Goal: Transaction & Acquisition: Book appointment/travel/reservation

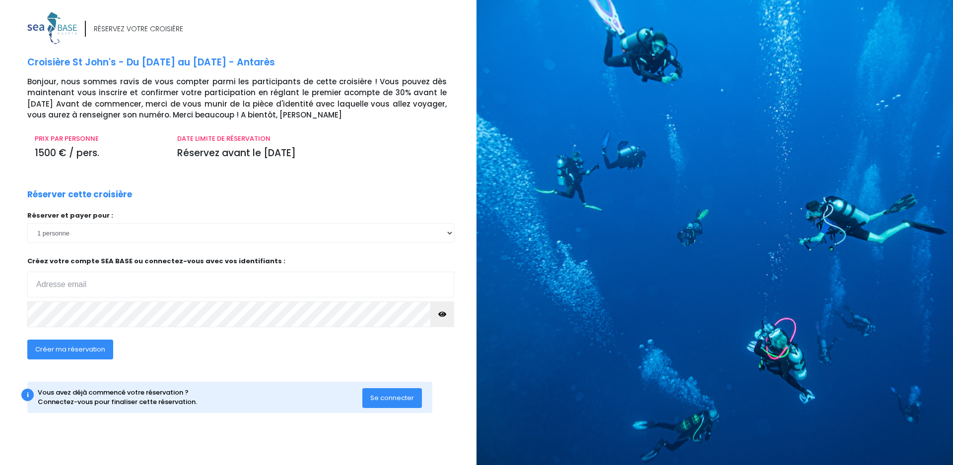
click at [162, 282] on input "email" at bounding box center [240, 285] width 427 height 26
type input "charlotaudrey1@yahoo.fr"
click input "submit" at bounding box center [0, 0] width 0 height 0
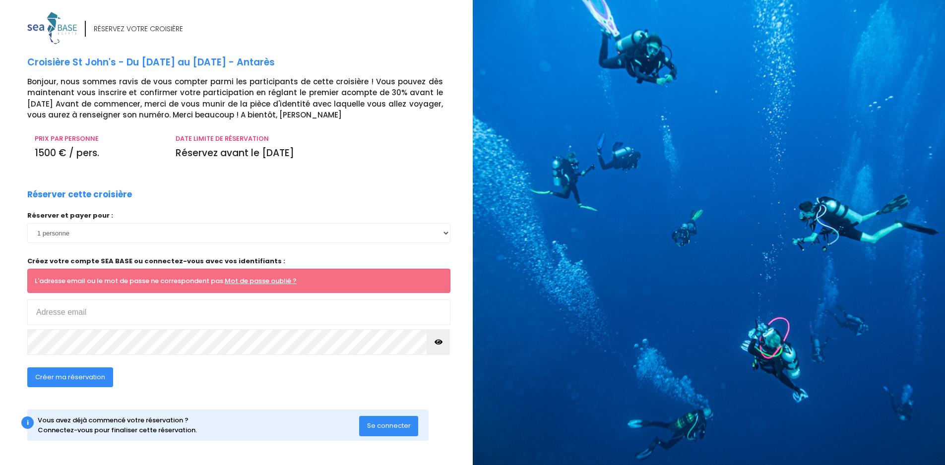
drag, startPoint x: 0, startPoint y: 0, endPoint x: 116, endPoint y: 316, distance: 336.1
click at [116, 316] on input "email" at bounding box center [238, 313] width 423 height 26
type input "charlotaudrey1@yahoo.fr"
click input "submit" at bounding box center [0, 0] width 0 height 0
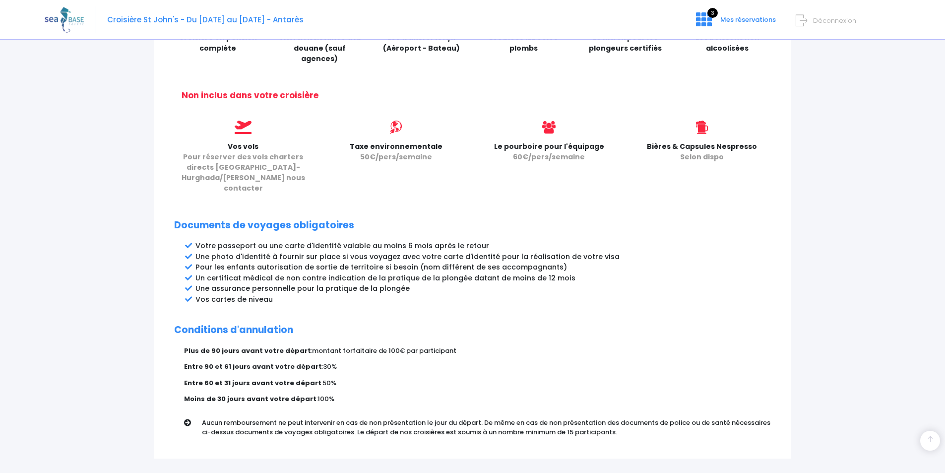
scroll to position [424, 0]
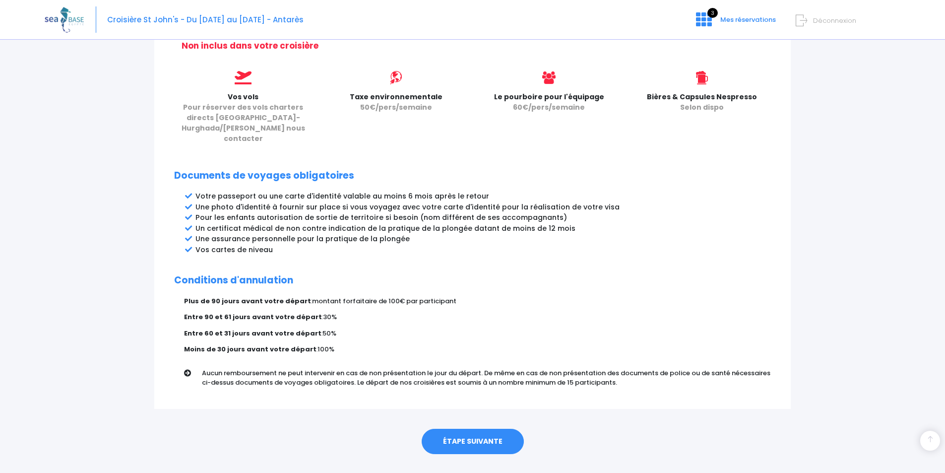
click at [493, 429] on link "ÉTAPE SUIVANTE" at bounding box center [473, 442] width 102 height 26
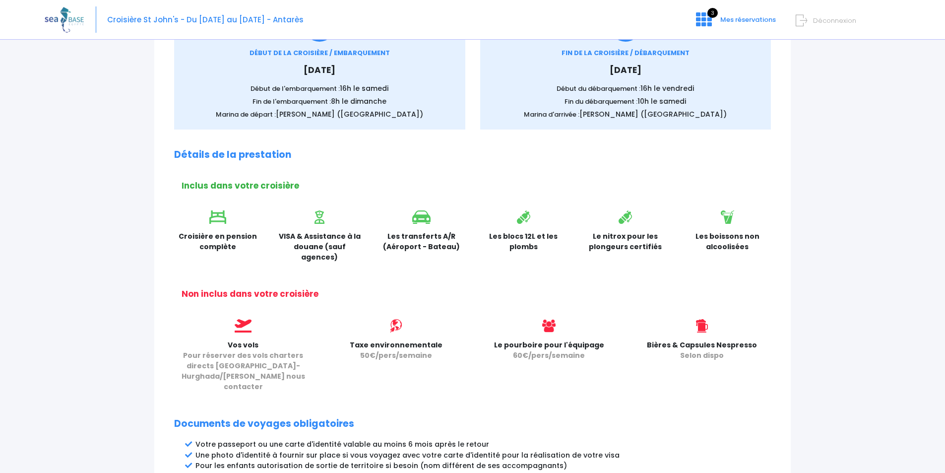
scroll to position [0, 0]
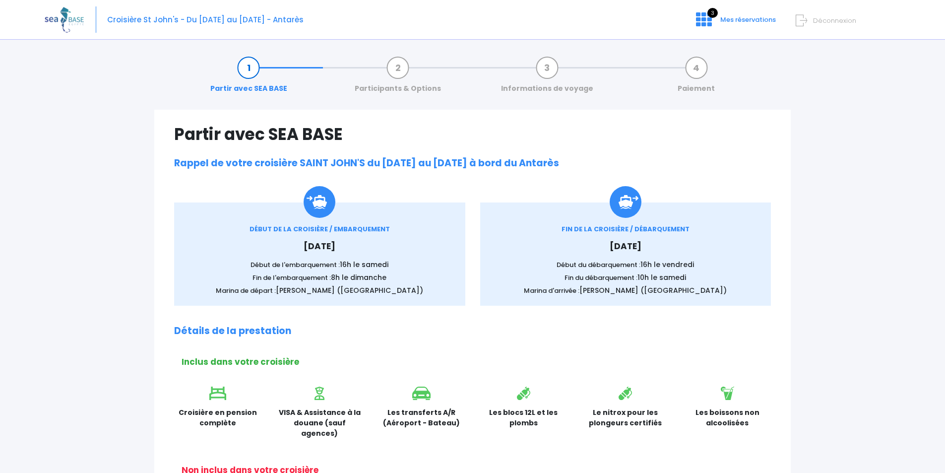
click at [720, 12] on div "Croisière St John's - Du 06/12/25 au 13/12/25 - Antarès 3 Mes réservations Déco…" at bounding box center [465, 20] width 841 height 40
click at [713, 17] on span "3" at bounding box center [713, 13] width 10 height 10
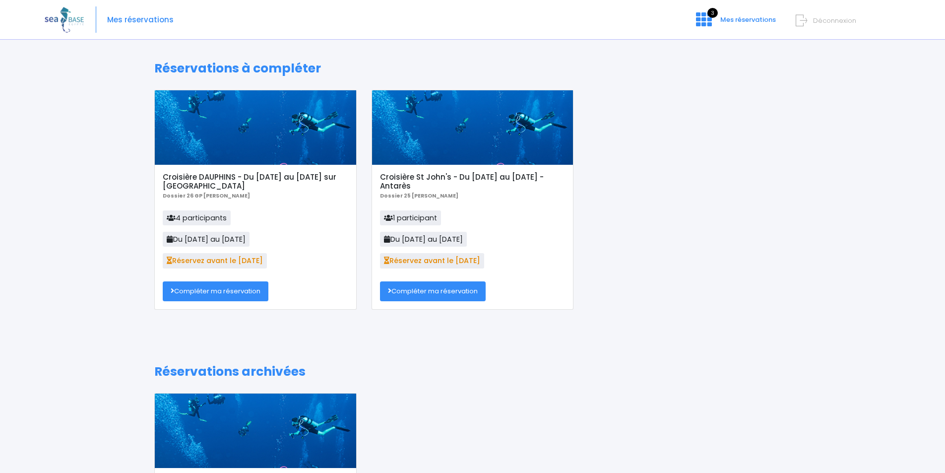
click at [445, 291] on link "Compléter ma réservation" at bounding box center [433, 291] width 106 height 20
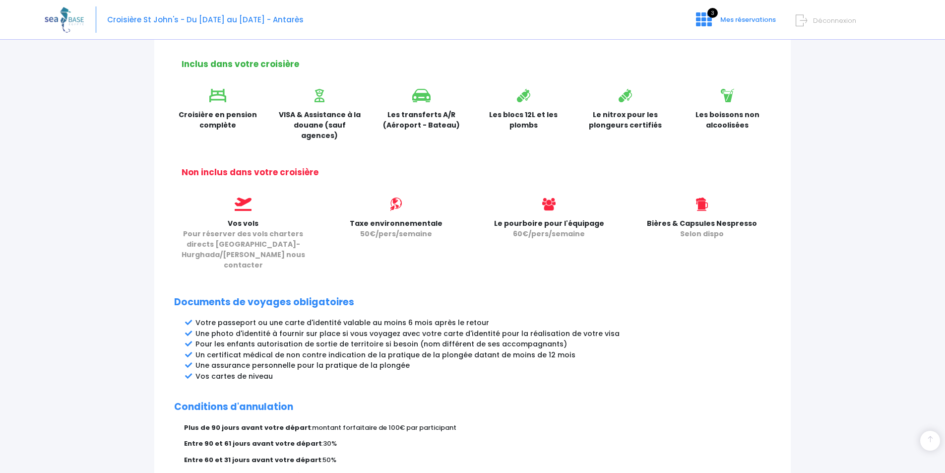
scroll to position [424, 0]
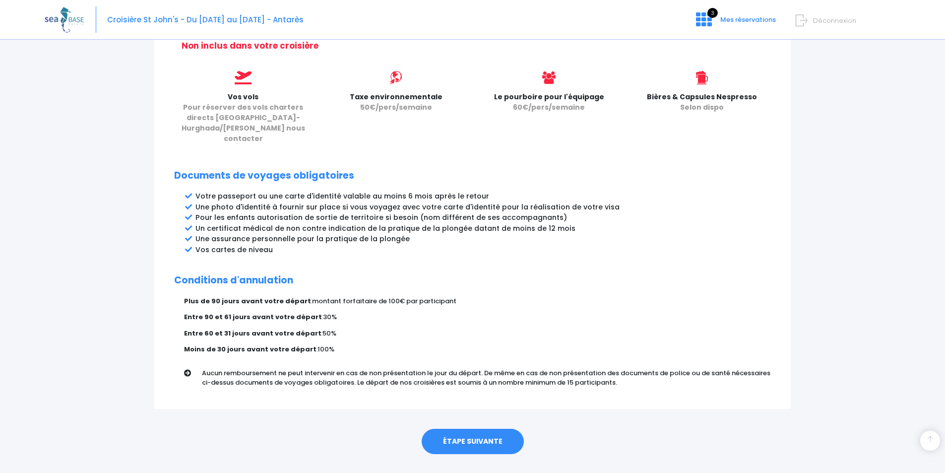
click at [469, 429] on link "ÉTAPE SUIVANTE" at bounding box center [473, 442] width 102 height 26
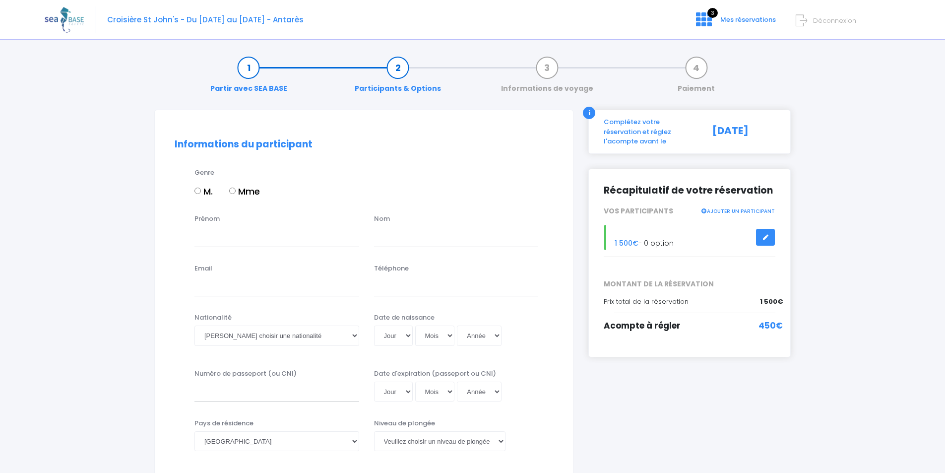
click at [237, 190] on label "Mme" at bounding box center [244, 191] width 31 height 13
click at [236, 190] on input "Mme" at bounding box center [232, 191] width 6 height 6
radio input "true"
click at [253, 238] on input "Prénom" at bounding box center [276, 237] width 165 height 20
type input "[PERSON_NAME]"
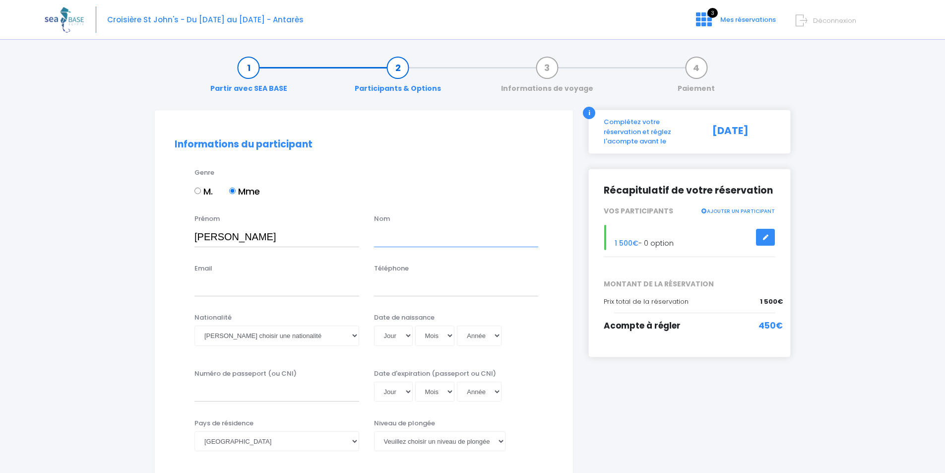
type input "charlot"
type input "charlotaudrey1@yahoo.fr"
click at [422, 290] on input "Téléphone" at bounding box center [456, 286] width 165 height 20
type input "0661624697"
click at [249, 335] on select "Veuillez choisir une nationalité Afghane Albanaise Algerienne Allemande America…" at bounding box center [276, 335] width 165 height 20
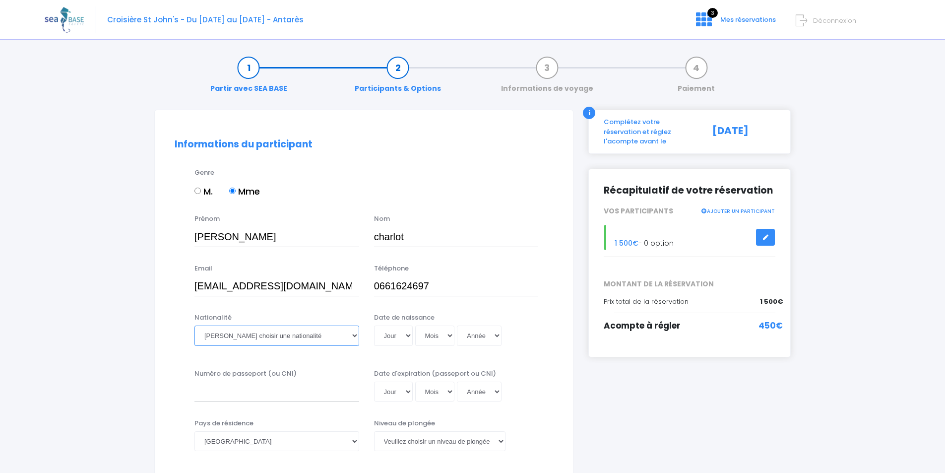
select select "Française"
click at [194, 325] on select "Veuillez choisir une nationalité Afghane Albanaise Algerienne Allemande America…" at bounding box center [276, 335] width 165 height 20
click at [388, 330] on select "Jour 01 02 03 04 05 06 07 08 09 10 11 12 13 14 15 16 17 18 19 20 21 22 23 24 25…" at bounding box center [393, 335] width 39 height 20
select select "08"
click at [374, 325] on select "Jour 01 02 03 04 05 06 07 08 09 10 11 12 13 14 15 16 17 18 19 20 21 22 23 24 25…" at bounding box center [393, 335] width 39 height 20
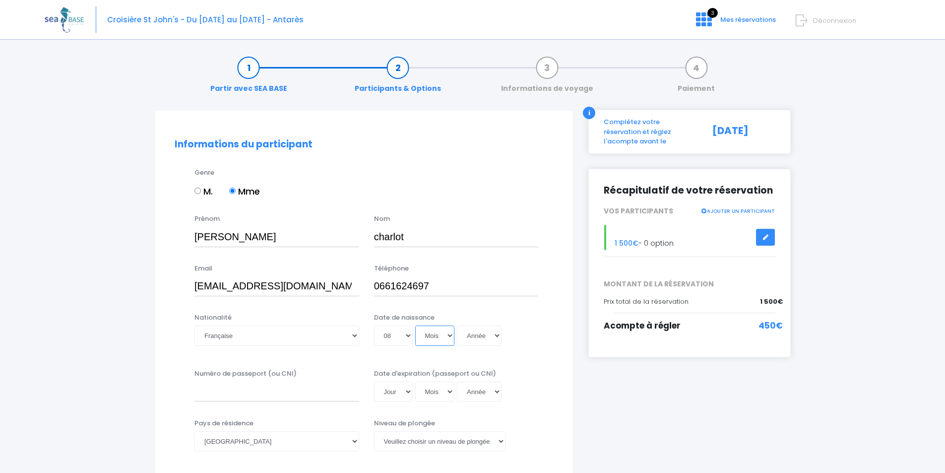
click at [435, 339] on select "Mois 01 02 03 04 05 06 07 08 09 10 11 12" at bounding box center [435, 335] width 40 height 20
select select "08"
click at [415, 325] on select "Mois 01 02 03 04 05 06 07 08 09 10 11 12" at bounding box center [435, 335] width 40 height 20
click at [479, 338] on select "Année 2045 2044 2043 2042 2041 2040 2039 2038 2037 2036 2035 2034 2033 2032 203…" at bounding box center [479, 335] width 45 height 20
select select "1981"
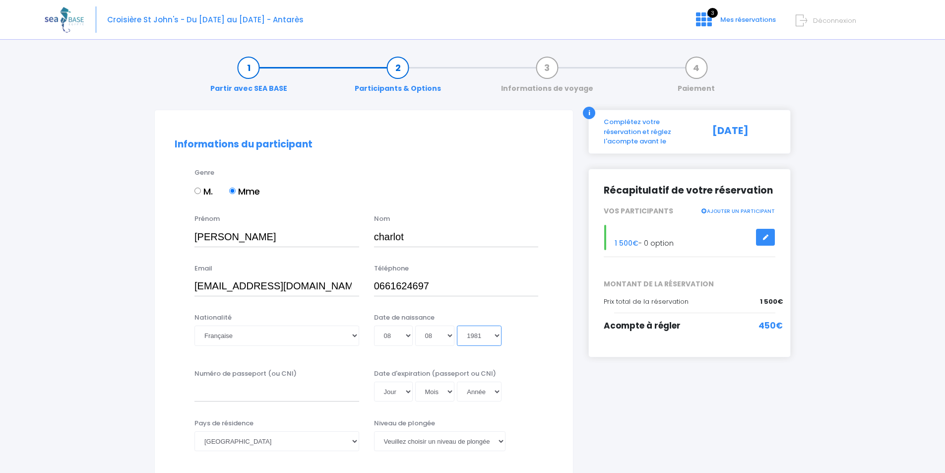
click at [457, 325] on select "Année 2045 2044 2043 2042 2041 2040 2039 2038 2037 2036 2035 2034 2033 2032 203…" at bounding box center [479, 335] width 45 height 20
type input "1981-08-08"
click at [257, 390] on input "Numéro de passeport (ou CNI)" at bounding box center [276, 392] width 165 height 20
type input "19FC44722"
click at [390, 391] on select "Jour 01 02 03 04 05 06 07 08 09 10 11 12 13 14 15 16 17 18 19 20 21 22 23 24 25…" at bounding box center [393, 392] width 39 height 20
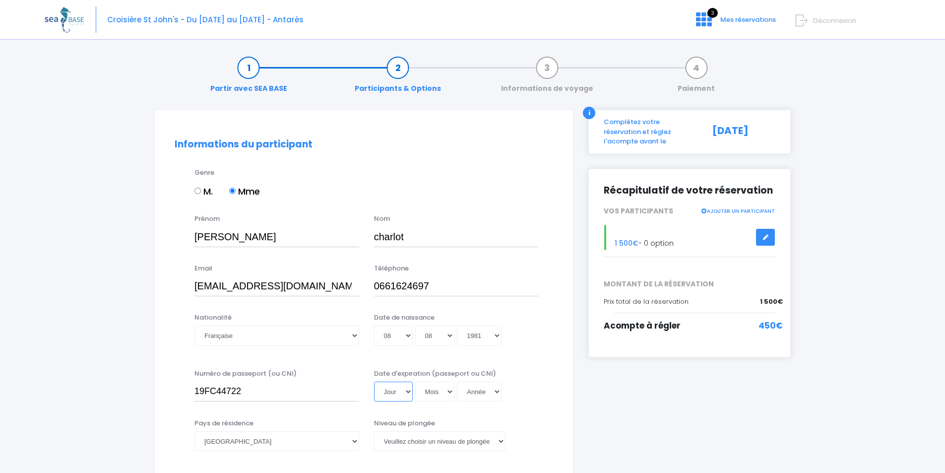
select select "13"
click at [374, 382] on select "Jour 01 02 03 04 05 06 07 08 09 10 11 12 13 14 15 16 17 18 19 20 21 22 23 24 25…" at bounding box center [393, 392] width 39 height 20
click at [437, 389] on select "Mois 01 02 03 04 05 06 07 08 09 10 11 12" at bounding box center [435, 392] width 40 height 20
select select "10"
click at [415, 382] on select "Mois 01 02 03 04 05 06 07 08 09 10 11 12" at bounding box center [435, 392] width 40 height 20
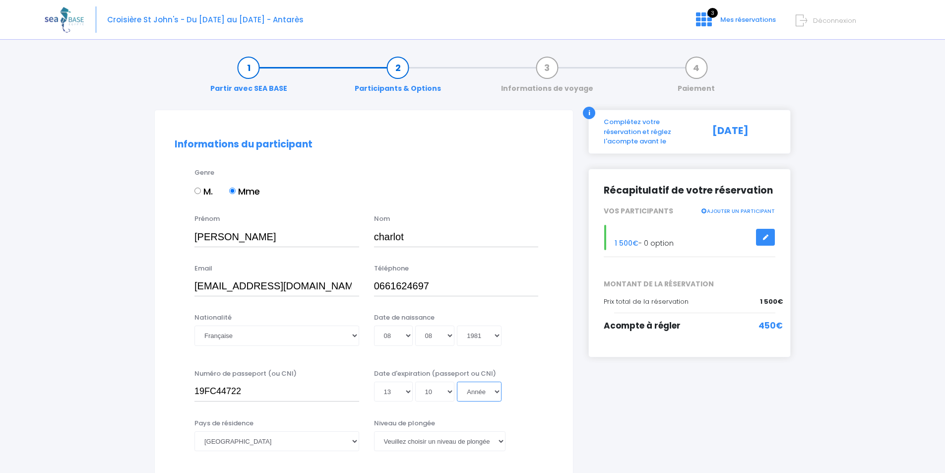
click at [475, 390] on select "Année 2045 2044 2043 2042 2041 2040 2039 2038 2037 2036 2035 2034 2033 2032 203…" at bounding box center [479, 392] width 45 height 20
select select "2029"
click at [457, 382] on select "Année 2045 2044 2043 2042 2041 2040 2039 2038 2037 2036 2035 2034 2033 2032 203…" at bounding box center [479, 392] width 45 height 20
type input "2029-10-13"
click at [463, 443] on select "Veuillez choisir un niveau de plongée Non plongeur Junior OW diver Adventure OW…" at bounding box center [439, 441] width 131 height 20
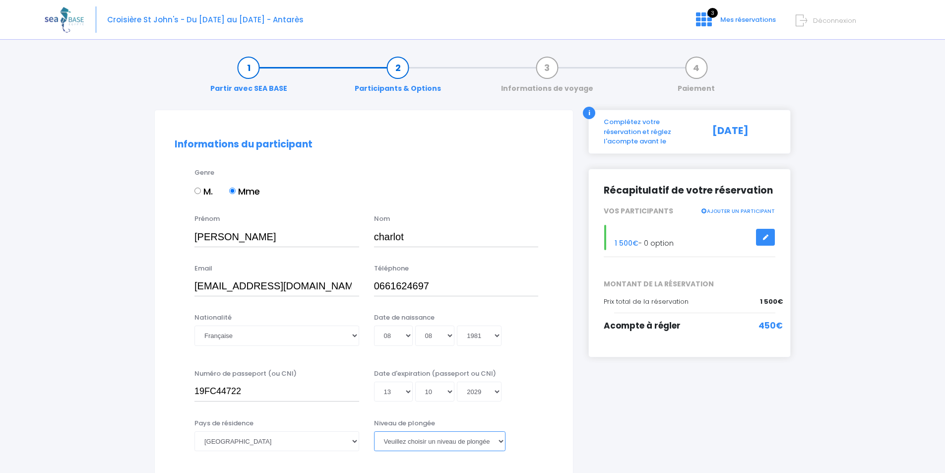
select select "N3"
click at [374, 431] on select "Veuillez choisir un niveau de plongée Non plongeur Junior OW diver Adventure OW…" at bounding box center [439, 441] width 131 height 20
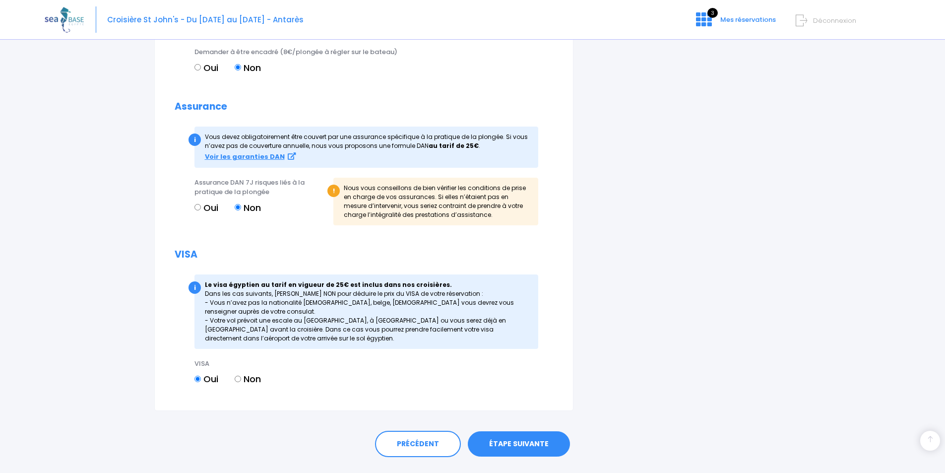
scroll to position [1007, 0]
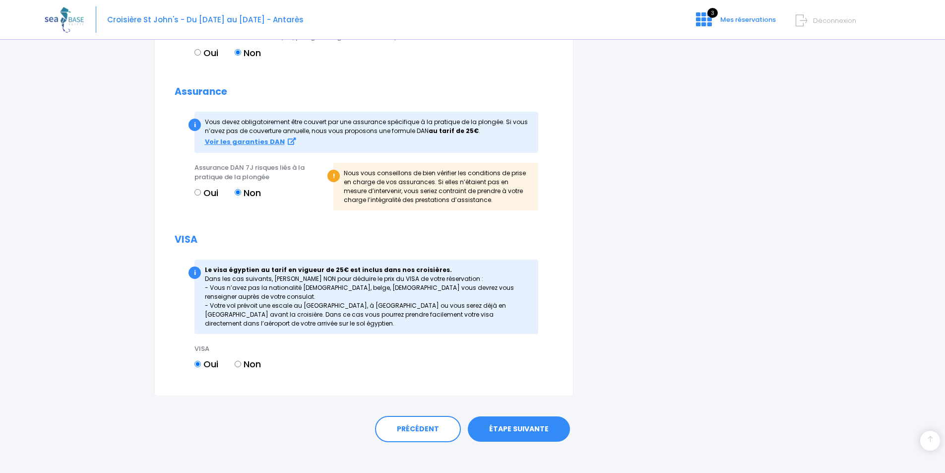
click at [517, 426] on link "ÉTAPE SUIVANTE" at bounding box center [519, 429] width 102 height 26
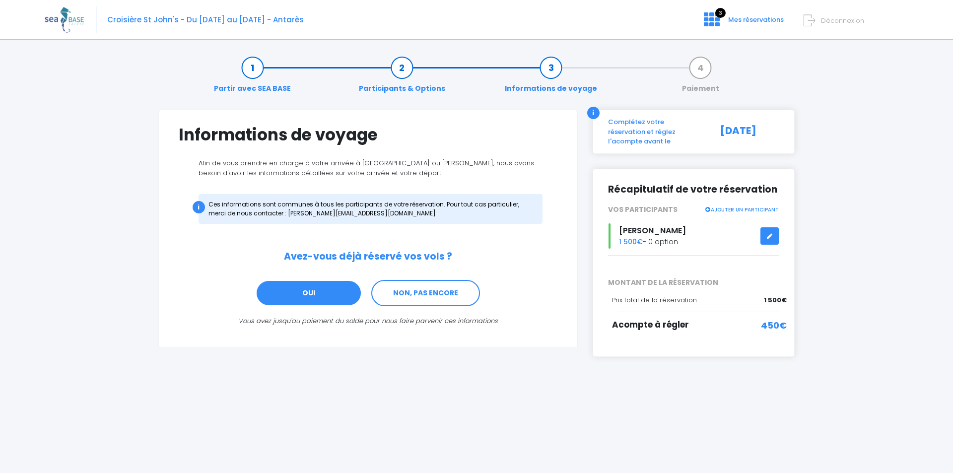
click at [327, 286] on link "OUI" at bounding box center [309, 293] width 106 height 27
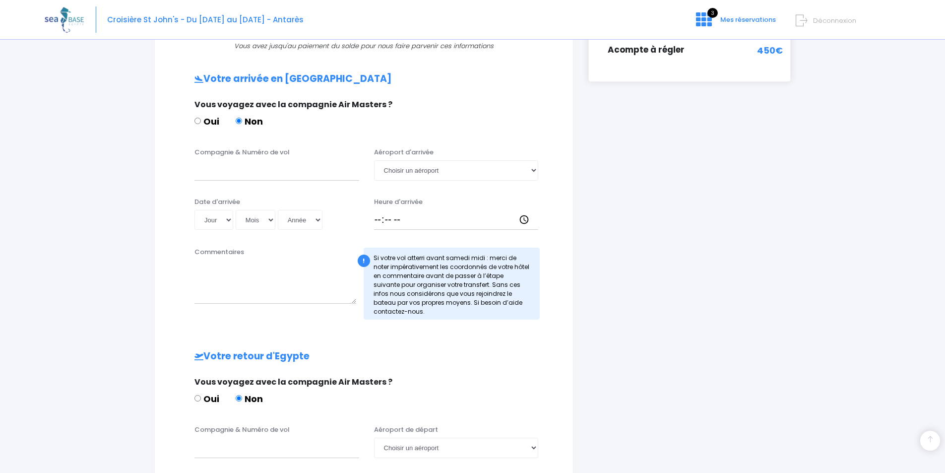
scroll to position [299, 0]
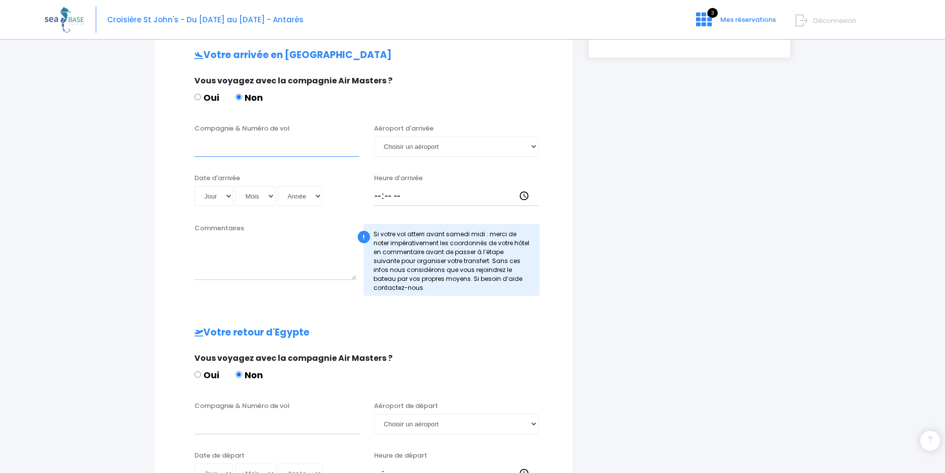
click at [261, 150] on input "Compagnie & Numéro de vol" at bounding box center [276, 146] width 165 height 20
type input "TO8062"
click at [439, 150] on select "Choisir un aéroport [GEOGRAPHIC_DATA][PERSON_NAME]" at bounding box center [456, 146] width 165 height 20
select select "Hurghada"
click at [374, 136] on select "Choisir un aéroport [GEOGRAPHIC_DATA][PERSON_NAME]" at bounding box center [456, 146] width 165 height 20
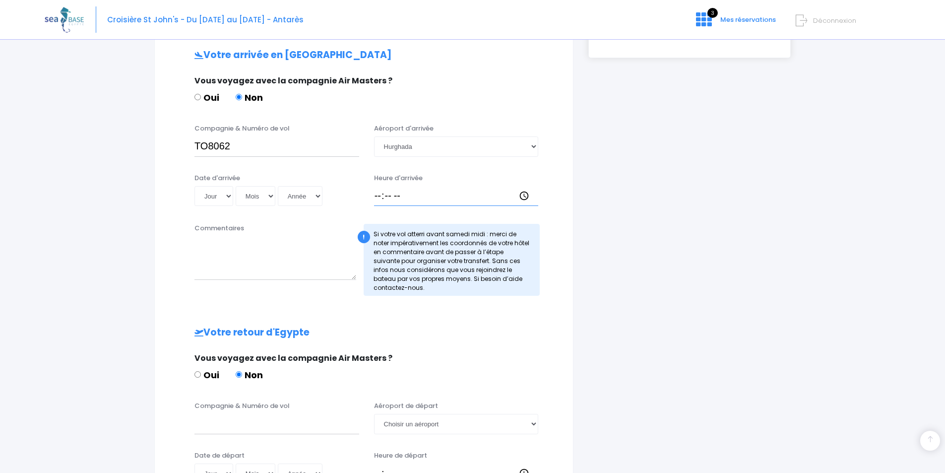
click at [411, 199] on input "Heure d'arrivée" at bounding box center [456, 196] width 165 height 20
type input "14:30"
click at [214, 195] on select "Jour 01 02 03 04 05 06 07 08 09 10 11 12 13 14 15 16 17 18 19 20 21 22 23 24 25…" at bounding box center [213, 196] width 39 height 20
select select "06"
click at [194, 186] on select "Jour 01 02 03 04 05 06 07 08 09 10 11 12 13 14 15 16 17 18 19 20 21 22 23 24 25…" at bounding box center [213, 196] width 39 height 20
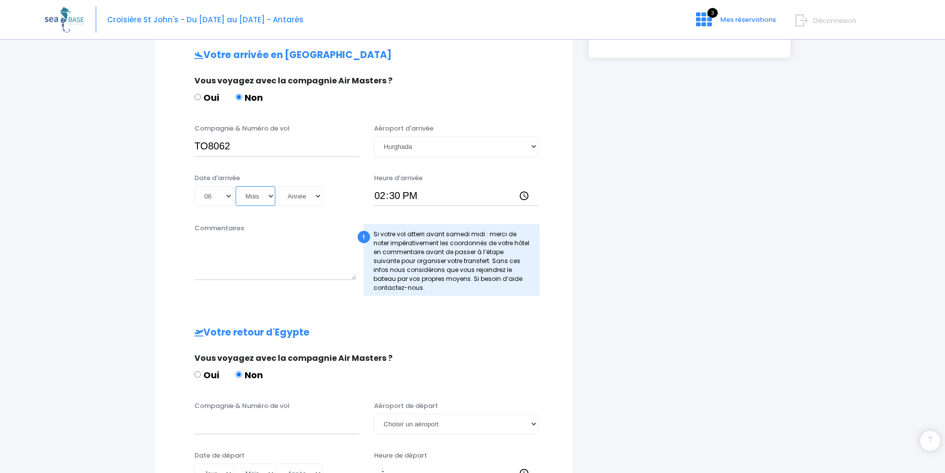
click at [252, 195] on select "Mois 01 02 03 04 05 06 07 08 09 10 11 12" at bounding box center [256, 196] width 40 height 20
select select "12"
click at [236, 186] on select "Mois 01 02 03 04 05 06 07 08 09 10 11 12" at bounding box center [256, 196] width 40 height 20
click at [286, 196] on select "Année 2045 2044 2043 2042 2041 2040 2039 2038 2037 2036 2035 2034 2033 2032 203…" at bounding box center [300, 196] width 45 height 20
select select "2025"
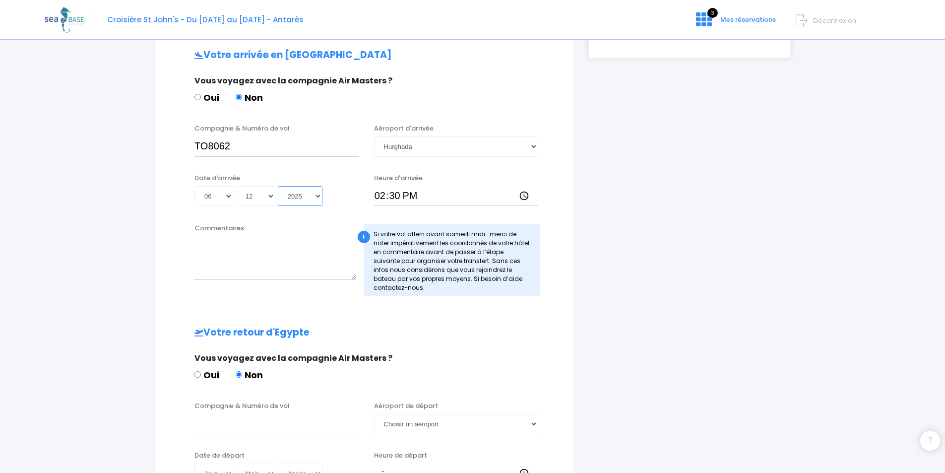
click at [278, 186] on select "Année 2045 2044 2043 2042 2041 2040 2039 2038 2037 2036 2035 2034 2033 2032 203…" at bounding box center [300, 196] width 45 height 20
type input "2025-12-06"
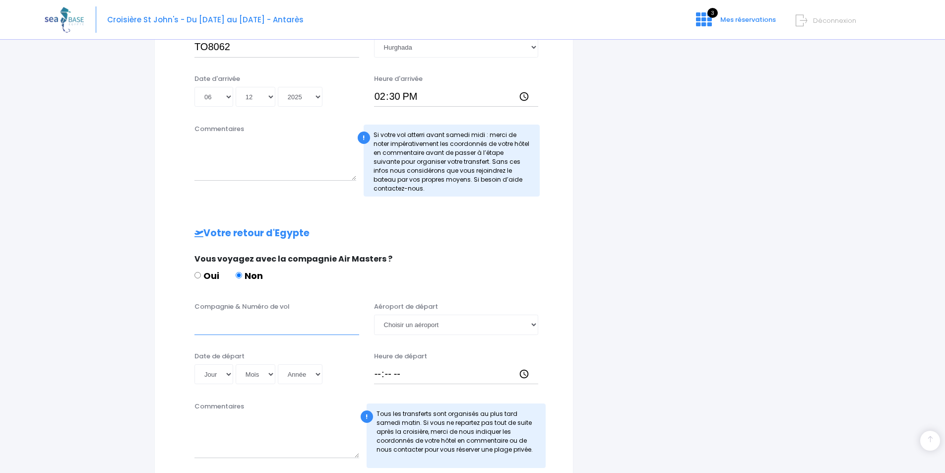
click at [216, 323] on input "Compagnie & Numéro de vol" at bounding box center [276, 325] width 165 height 20
type input "TO8063"
click at [442, 323] on select "Choisir un aéroport Hurghada Marsa Alam" at bounding box center [456, 325] width 165 height 20
select select "Hurghada"
click at [374, 315] on select "Choisir un aéroport Hurghada Marsa Alam" at bounding box center [456, 325] width 165 height 20
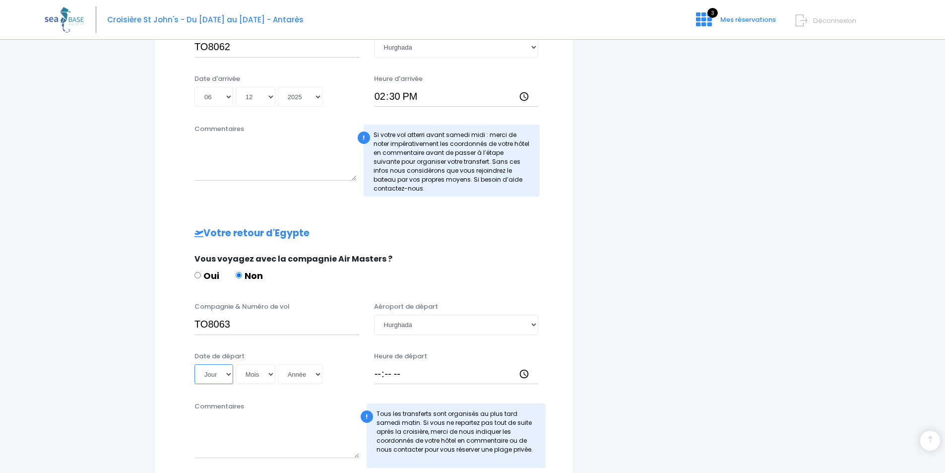
click at [215, 379] on select "Jour 01 02 03 04 05 06 07 08 09 10 11 12 13 14 15 16 17 18 19 20 21 22 23 24 25…" at bounding box center [213, 374] width 39 height 20
select select "13"
click at [194, 364] on select "Jour 01 02 03 04 05 06 07 08 09 10 11 12 13 14 15 16 17 18 19 20 21 22 23 24 25…" at bounding box center [213, 374] width 39 height 20
click at [251, 375] on select "Mois 01 02 03 04 05 06 07 08 09 10 11 12" at bounding box center [256, 374] width 40 height 20
select select "12"
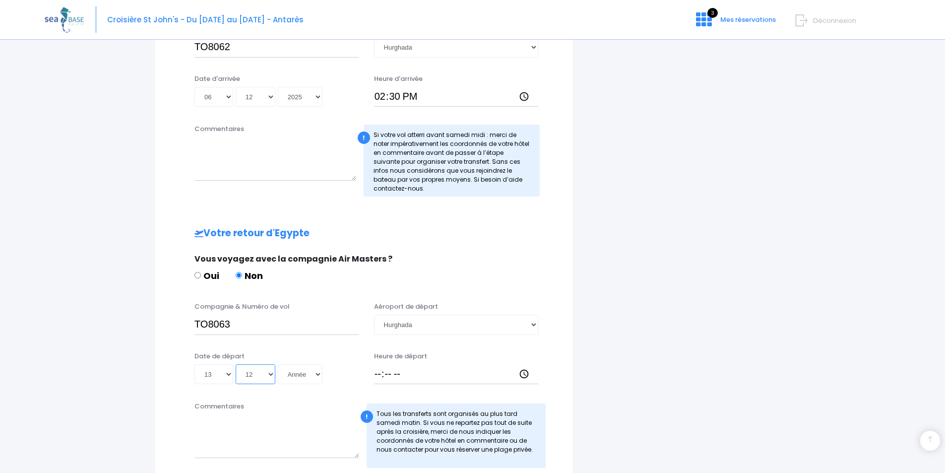
click at [236, 364] on select "Mois 01 02 03 04 05 06 07 08 09 10 11 12" at bounding box center [256, 374] width 40 height 20
click at [304, 370] on select "Année 2045 2044 2043 2042 2041 2040 2039 2038 2037 2036 2035 2034 2033 2032 203…" at bounding box center [300, 374] width 45 height 20
select select "2025"
click at [278, 364] on select "Année 2045 2044 2043 2042 2041 2040 2039 2038 2037 2036 2035 2034 2033 2032 203…" at bounding box center [300, 374] width 45 height 20
type input "2025-12-13"
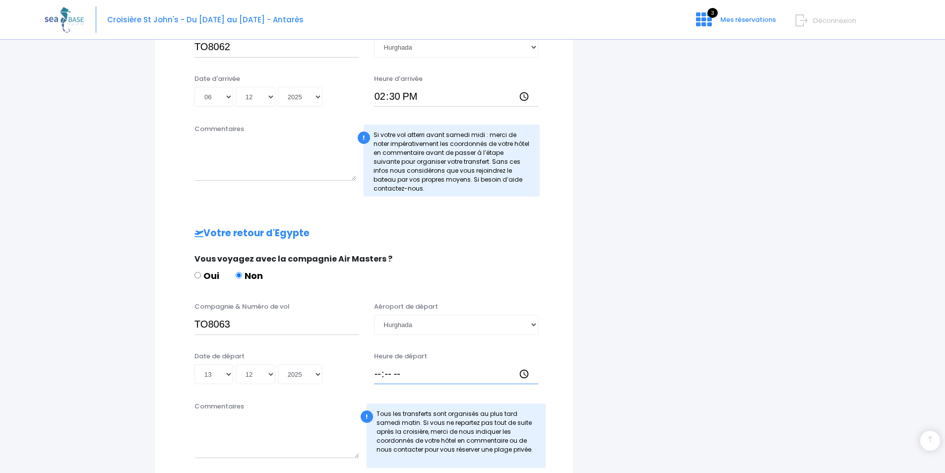
click at [398, 373] on input "Heure de départ" at bounding box center [456, 374] width 165 height 20
type input "15:25"
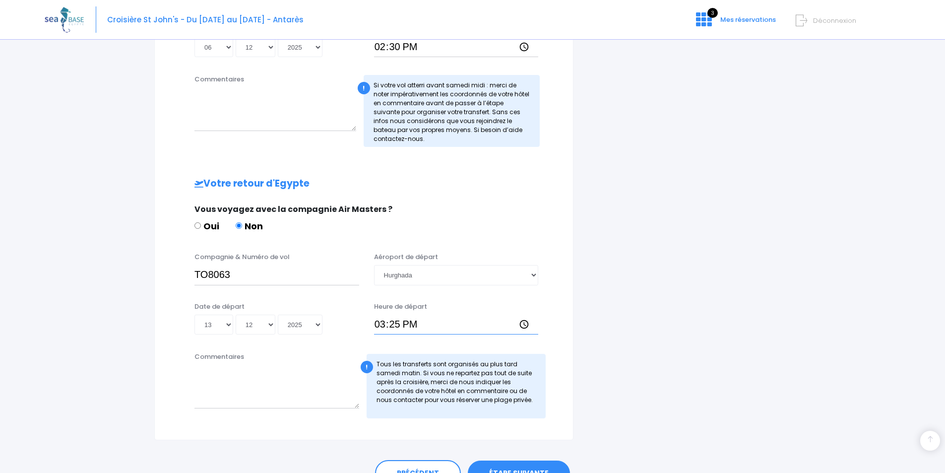
scroll to position [501, 0]
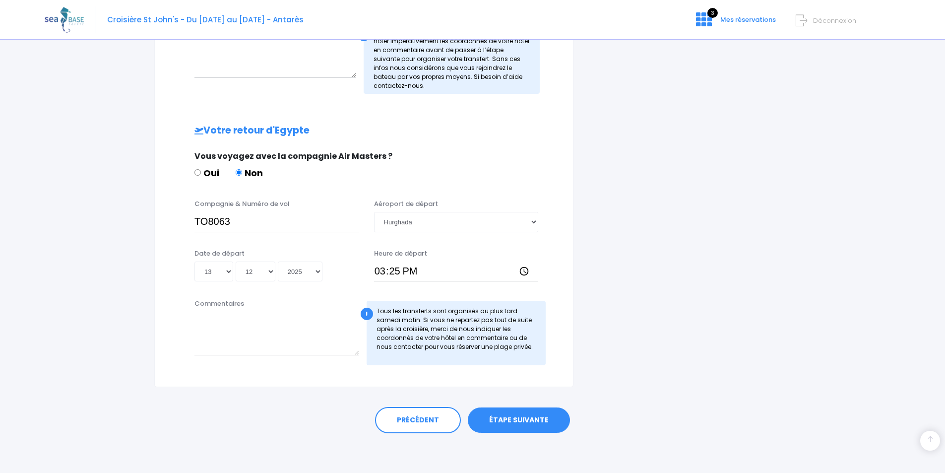
click at [513, 421] on link "ÉTAPE SUIVANTE" at bounding box center [519, 420] width 102 height 26
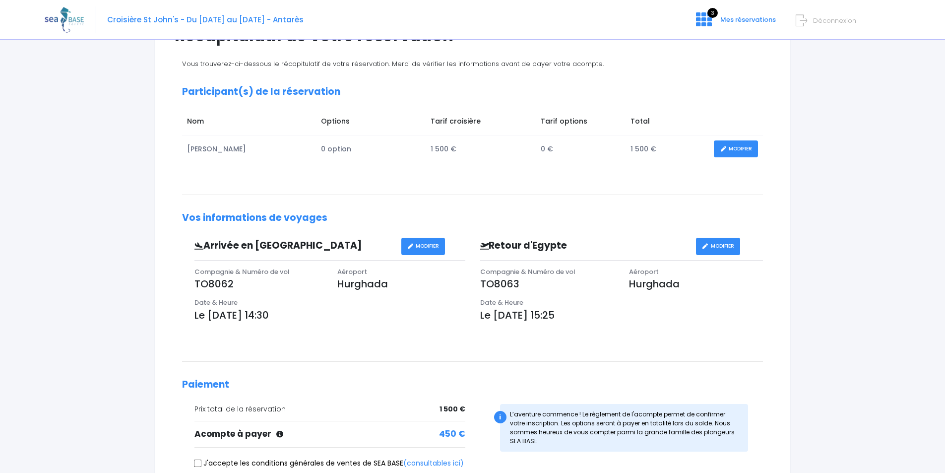
scroll to position [149, 0]
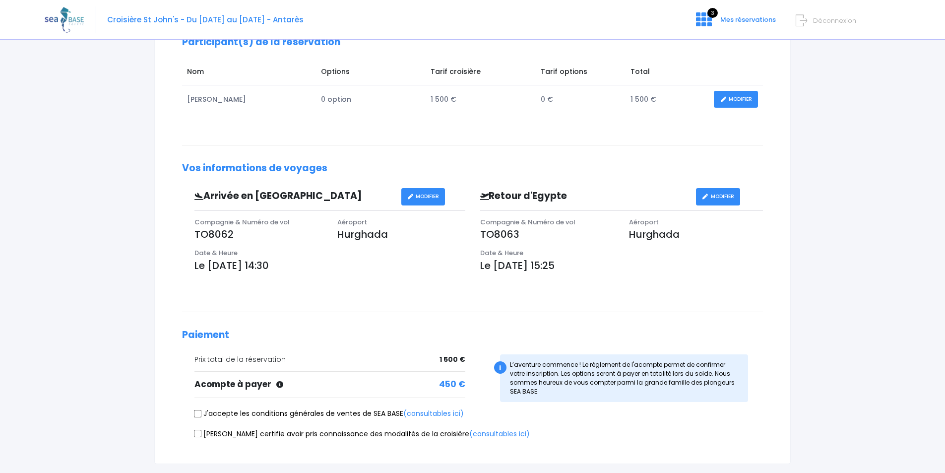
click at [195, 409] on input "J'accepte les conditions générales de ventes de SEA BASE (consultables ici)" at bounding box center [198, 413] width 8 height 8
checkbox input "true"
click at [196, 430] on input "[PERSON_NAME] certifie avoir pris connaissance des modalités de la croisière (c…" at bounding box center [198, 434] width 8 height 8
checkbox input "true"
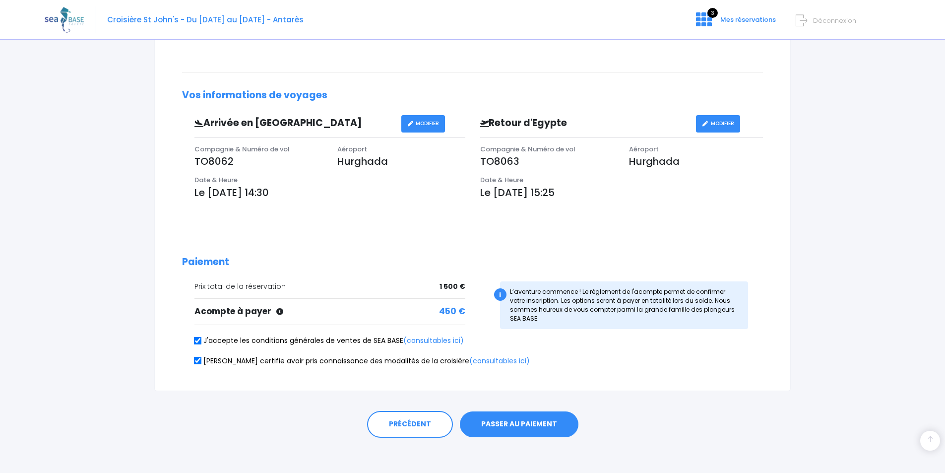
click at [538, 428] on button "PASSER AU PAIEMENT" at bounding box center [519, 424] width 119 height 26
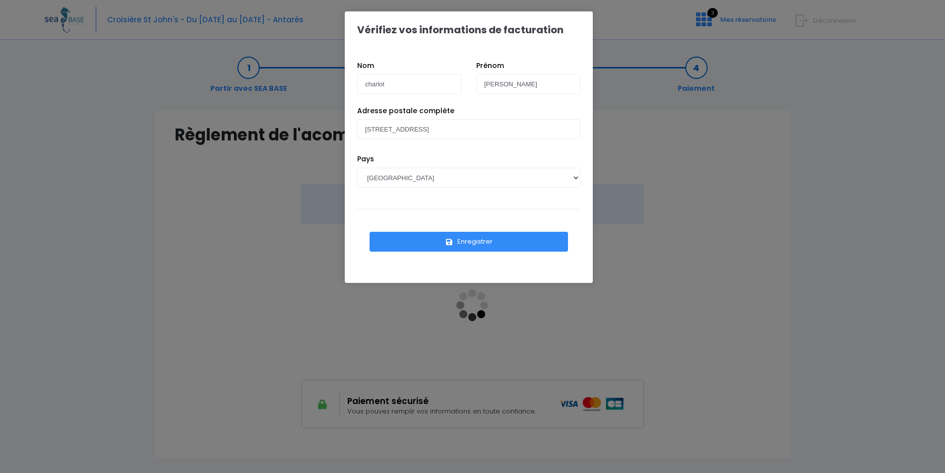
click at [456, 244] on button "Enregistrer" at bounding box center [469, 242] width 198 height 20
